Goal: Task Accomplishment & Management: Complete application form

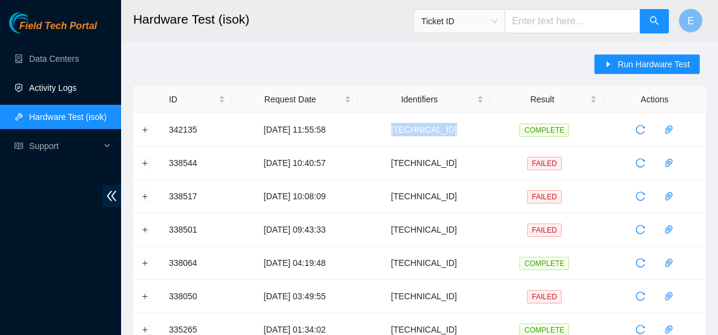
click at [68, 92] on link "Activity Logs" at bounding box center [53, 88] width 48 height 10
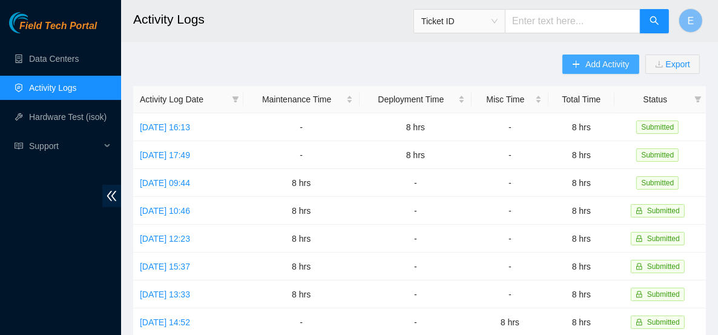
click at [617, 73] on button "Add Activity" at bounding box center [601, 64] width 76 height 19
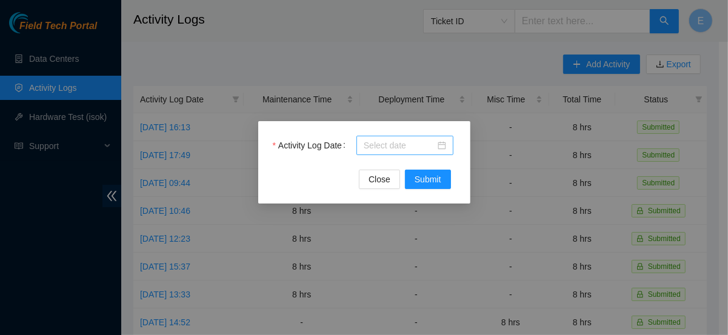
click at [366, 144] on body "Field Tech Portal Data Centers Activity Logs Hardware Test (isok) Support Activ…" at bounding box center [359, 167] width 718 height 335
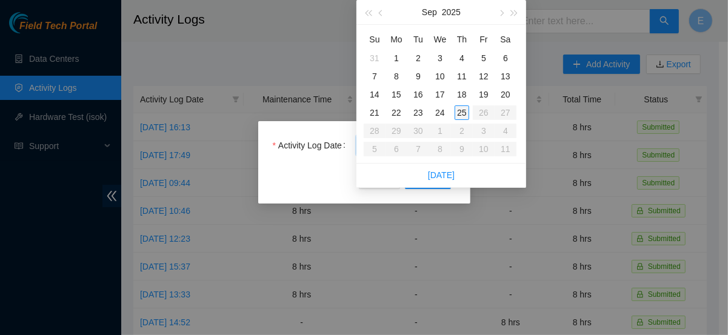
type input "2025-09-25"
click at [457, 111] on div "25" at bounding box center [461, 112] width 15 height 15
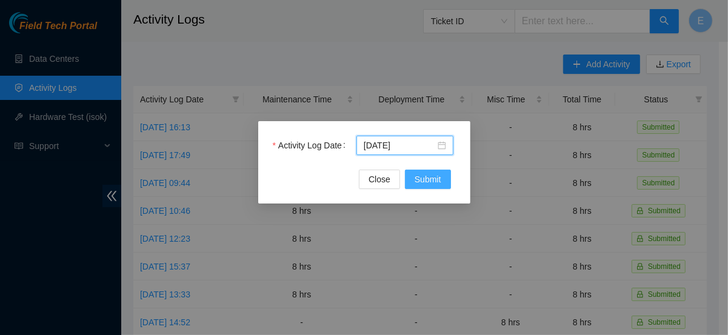
click at [425, 174] on span "Submit" at bounding box center [427, 179] width 27 height 13
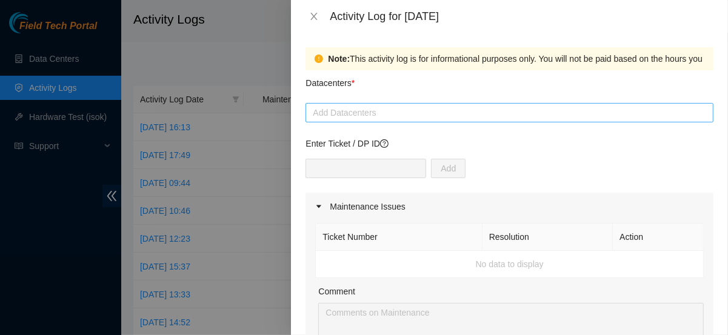
click at [326, 111] on div at bounding box center [509, 112] width 402 height 15
drag, startPoint x: 326, startPoint y: 111, endPoint x: 311, endPoint y: 130, distance: 23.7
click at [321, 118] on div at bounding box center [509, 112] width 402 height 15
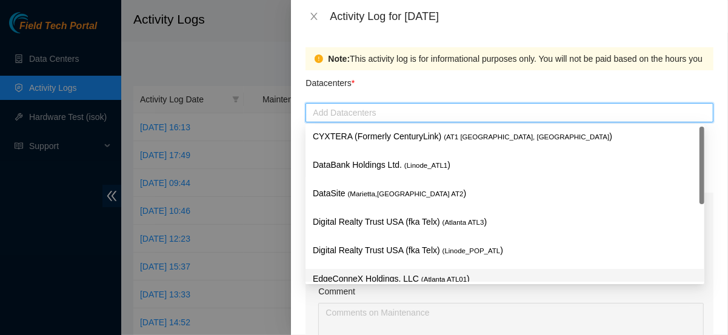
click at [349, 273] on p "EdgeConneX Holdings, LLC ( Atlanta ATL01 )" at bounding box center [505, 279] width 384 height 14
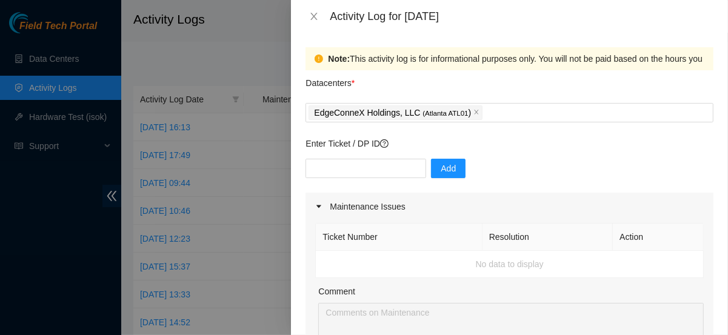
click at [288, 254] on div at bounding box center [364, 167] width 728 height 335
click at [326, 170] on input "text" at bounding box center [365, 168] width 121 height 19
paste input "DP84370"
type input "DP84370"
click at [431, 170] on button "Add" at bounding box center [448, 168] width 35 height 19
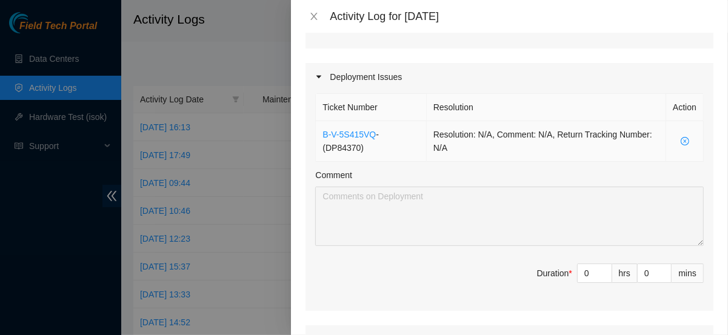
scroll to position [380, 0]
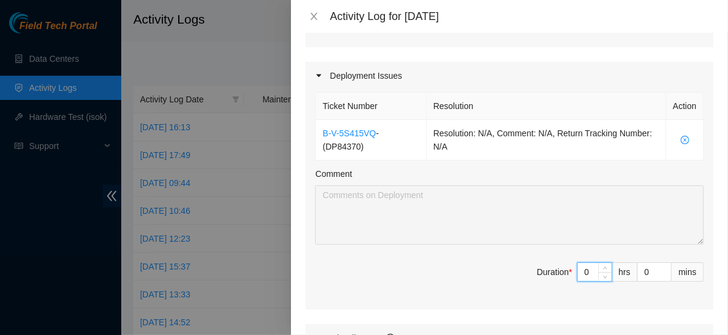
click at [583, 270] on input "0" at bounding box center [594, 272] width 34 height 18
type input "8"
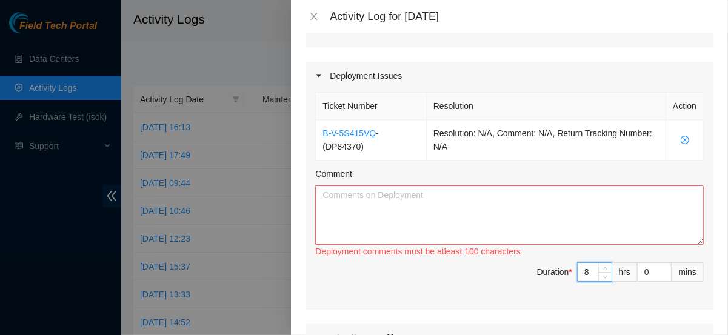
type input "8"
click at [472, 192] on textarea "Comment" at bounding box center [509, 214] width 388 height 59
paste textarea "- config and rescue all 3 servers - Got with richard for the final ports & fini…"
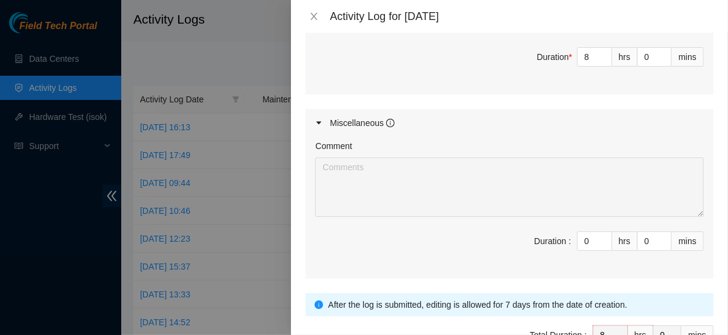
scroll to position [668, 0]
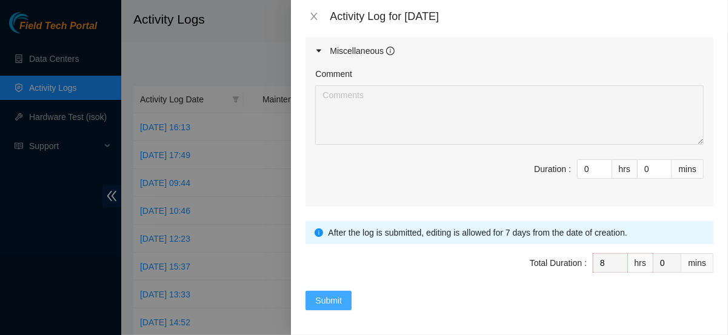
type textarea "- config and rescue all 3 servers - Got with Richard for the final ports & fini…"
click at [324, 301] on span "Submit" at bounding box center [328, 300] width 27 height 13
